Goal: Transaction & Acquisition: Purchase product/service

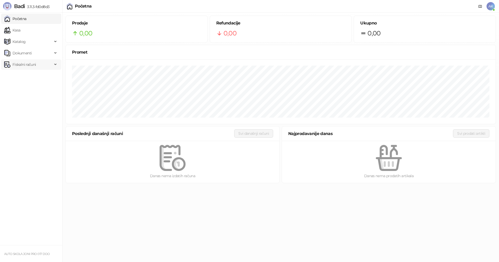
click at [32, 67] on span "Fiskalni računi" at bounding box center [23, 64] width 23 height 10
click at [27, 88] on link "Po danima" at bounding box center [19, 87] width 27 height 10
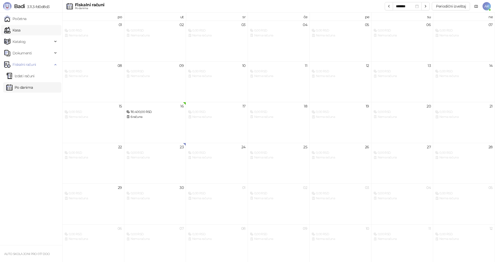
click at [20, 30] on link "Kasa" at bounding box center [12, 30] width 16 height 10
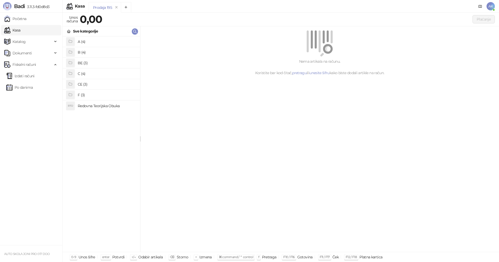
click at [100, 106] on h4 "Redovna Teorijska Obuka" at bounding box center [107, 106] width 58 height 8
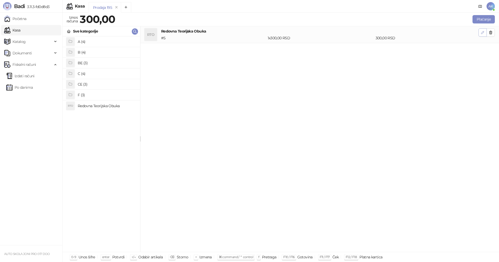
click at [482, 32] on icon "button" at bounding box center [483, 32] width 4 height 4
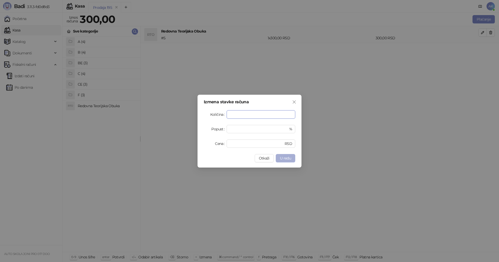
type input "*"
click at [290, 156] on span "U redu" at bounding box center [285, 158] width 11 height 5
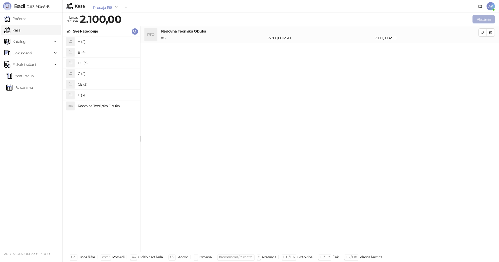
click at [487, 20] on button "Plaćanje" at bounding box center [484, 19] width 22 height 8
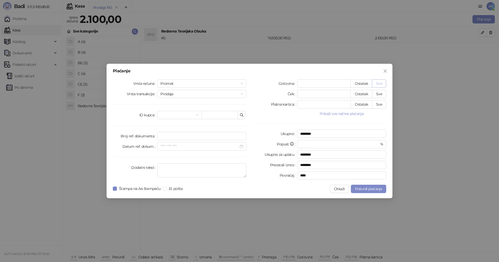
click at [378, 80] on button "Sve" at bounding box center [379, 83] width 14 height 8
type input "****"
click at [372, 188] on span "Potvrdi plaćanje" at bounding box center [368, 188] width 27 height 5
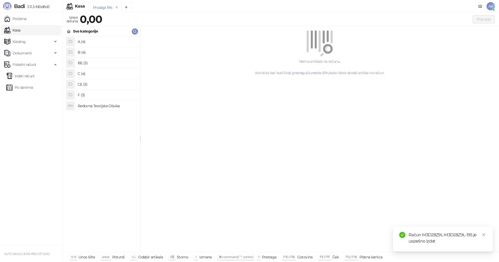
click at [102, 105] on h4 "Redovna Teorijska Obuka" at bounding box center [107, 106] width 58 height 8
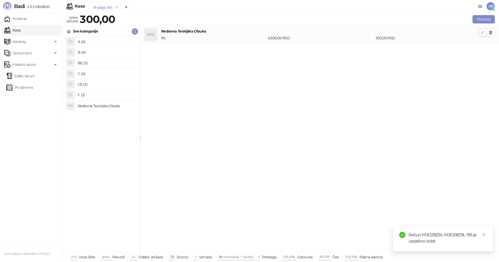
click at [485, 32] on button "button" at bounding box center [483, 32] width 8 height 8
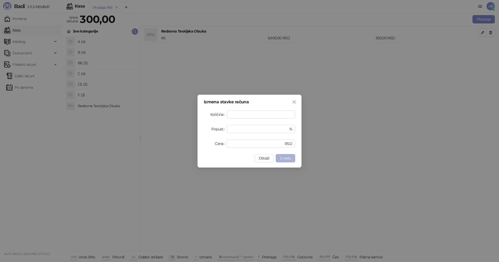
type input "*"
click at [288, 156] on span "U redu" at bounding box center [285, 158] width 11 height 5
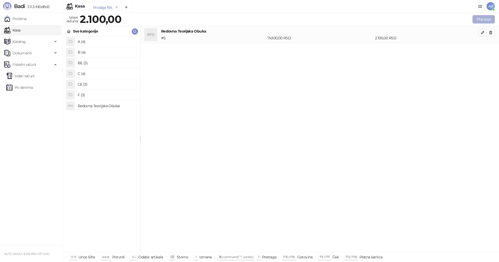
click at [487, 19] on button "Plaćanje" at bounding box center [484, 19] width 22 height 8
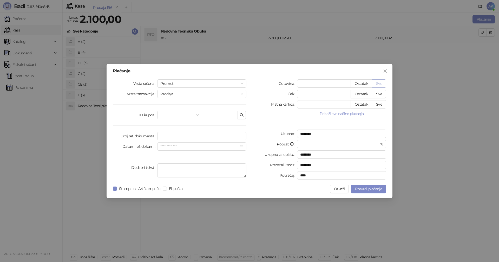
click at [380, 82] on button "Sve" at bounding box center [379, 83] width 14 height 8
type input "****"
click at [372, 189] on span "Potvrdi plaćanje" at bounding box center [368, 188] width 27 height 5
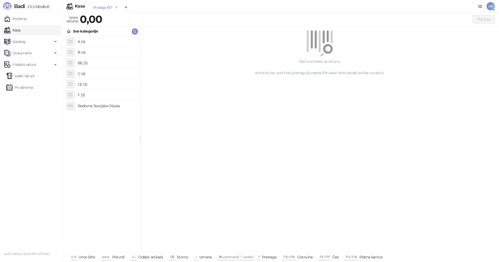
click at [92, 96] on h4 "F (3)" at bounding box center [107, 95] width 58 height 8
click at [20, 29] on link "Kasa" at bounding box center [12, 30] width 16 height 10
click at [70, 32] on icon at bounding box center [69, 31] width 4 height 4
click at [99, 107] on h4 "Redovna Teorijska Obuka" at bounding box center [107, 106] width 58 height 8
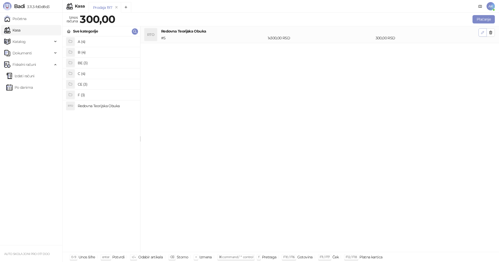
click at [484, 33] on icon "button" at bounding box center [483, 32] width 4 height 4
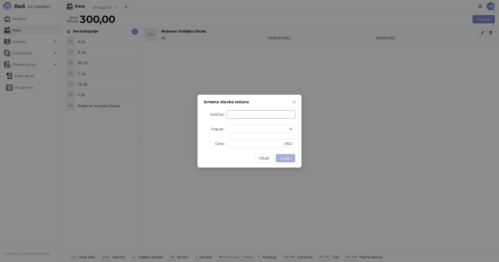
type input "*"
click at [283, 157] on span "U redu" at bounding box center [285, 158] width 11 height 5
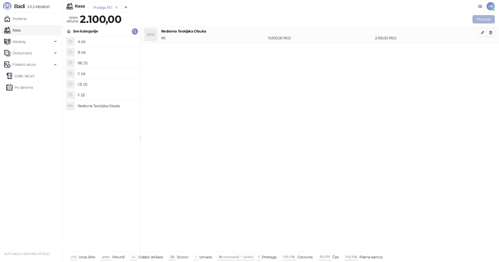
click at [481, 20] on button "Plaćanje" at bounding box center [484, 19] width 22 height 8
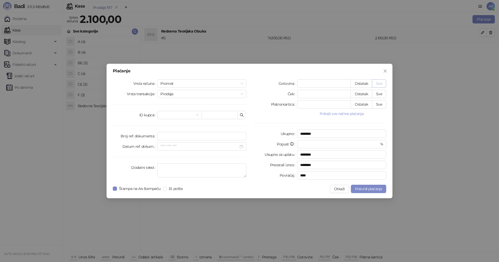
click at [378, 84] on button "Sve" at bounding box center [379, 83] width 14 height 8
type input "****"
click at [372, 190] on span "Potvrdi plaćanje" at bounding box center [368, 188] width 27 height 5
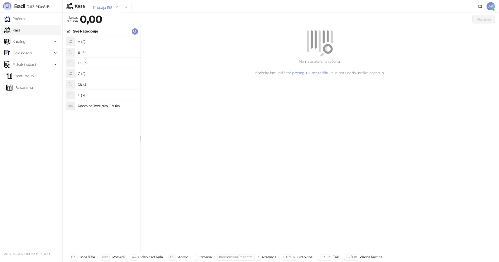
click at [95, 43] on h4 "A (4)" at bounding box center [107, 41] width 58 height 8
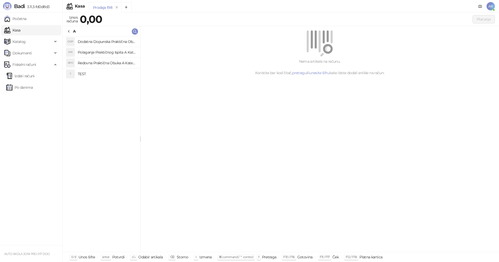
click at [104, 62] on h4 "Redovna Praktična Obuka A Kategorije" at bounding box center [107, 63] width 58 height 8
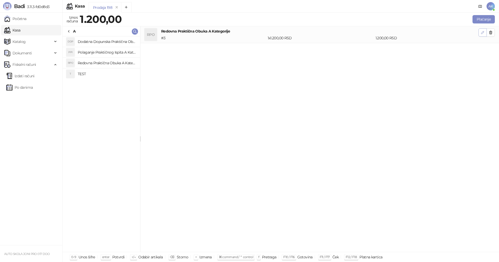
click at [484, 33] on icon "button" at bounding box center [483, 32] width 4 height 4
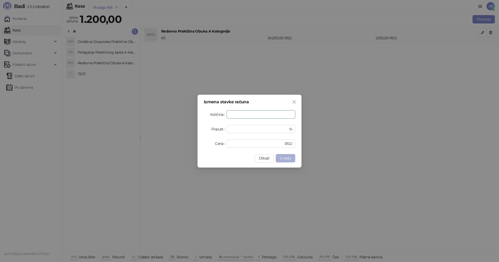
type input "**"
click at [283, 158] on span "U redu" at bounding box center [285, 158] width 11 height 5
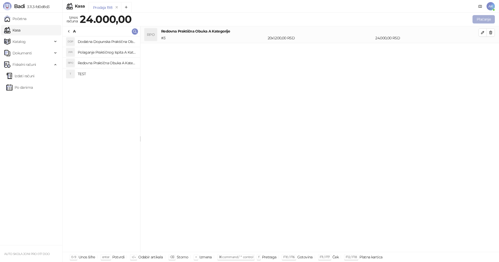
click at [489, 19] on button "Plaćanje" at bounding box center [484, 19] width 22 height 8
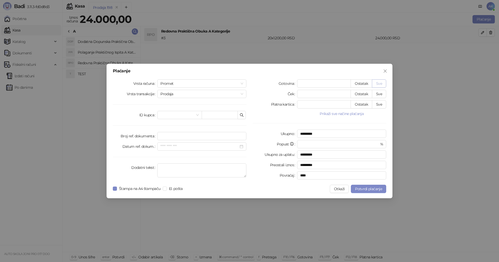
click at [380, 82] on button "Sve" at bounding box center [379, 83] width 14 height 8
type input "*****"
type input "****"
click at [374, 189] on span "Potvrdi plaćanje" at bounding box center [368, 188] width 27 height 5
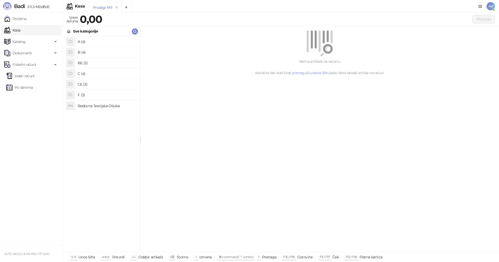
click at [89, 41] on h4 "A (4)" at bounding box center [107, 41] width 58 height 8
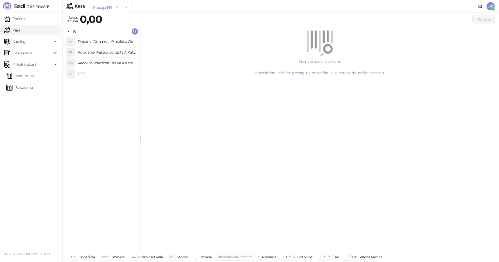
click at [106, 52] on h4 "Polaganje Praktičnog Ispita A Kategorije" at bounding box center [107, 52] width 58 height 8
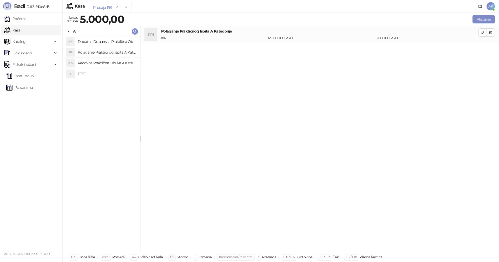
click at [107, 64] on h4 "Redovna Praktična Obuka A Kategorije" at bounding box center [107, 63] width 58 height 8
click at [491, 33] on icon "button" at bounding box center [491, 32] width 3 height 3
click at [481, 32] on icon "button" at bounding box center [483, 32] width 4 height 4
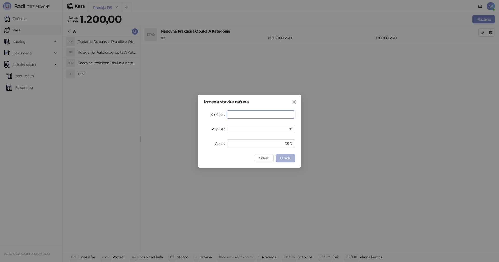
type input "**"
click at [288, 159] on span "U redu" at bounding box center [285, 158] width 11 height 5
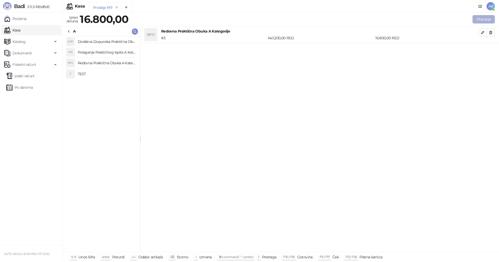
click at [486, 19] on button "Plaćanje" at bounding box center [484, 19] width 22 height 8
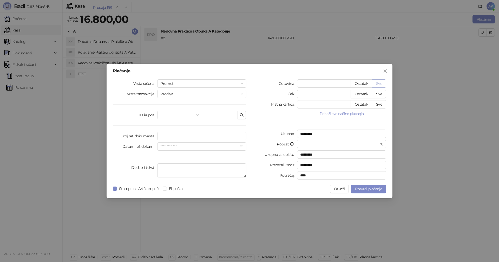
click at [377, 84] on button "Sve" at bounding box center [379, 83] width 14 height 8
type input "*****"
type input "****"
click at [368, 188] on span "Potvrdi plaćanje" at bounding box center [368, 188] width 27 height 5
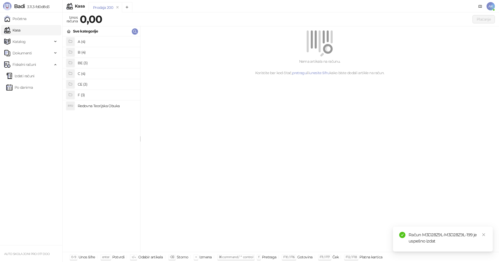
click at [94, 63] on h4 "BE (3)" at bounding box center [107, 63] width 58 height 8
